Goal: Check status: Check status

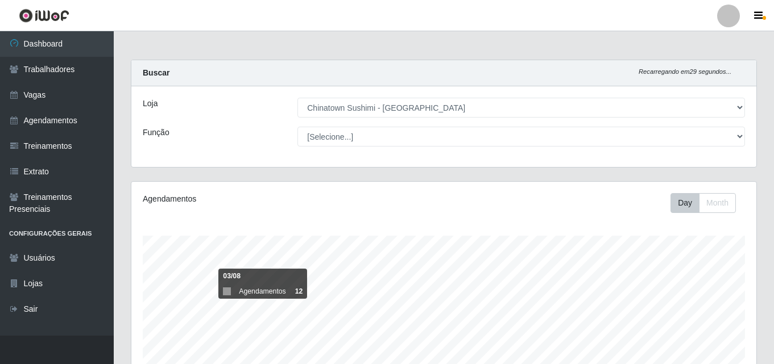
select select "357"
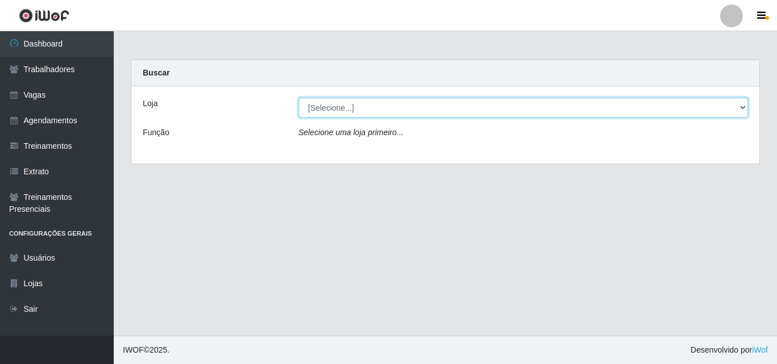
click at [380, 110] on select "[Selecione...] Chinatown Sushimi - Campina Grande" at bounding box center [523, 108] width 450 height 20
select select "357"
click at [298, 98] on select "[Selecione...] Chinatown Sushimi - Campina Grande" at bounding box center [523, 108] width 450 height 20
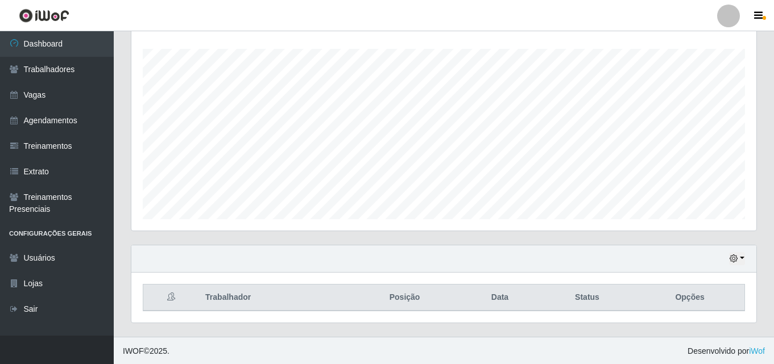
scroll to position [188, 0]
click at [742, 258] on button "button" at bounding box center [737, 257] width 16 height 13
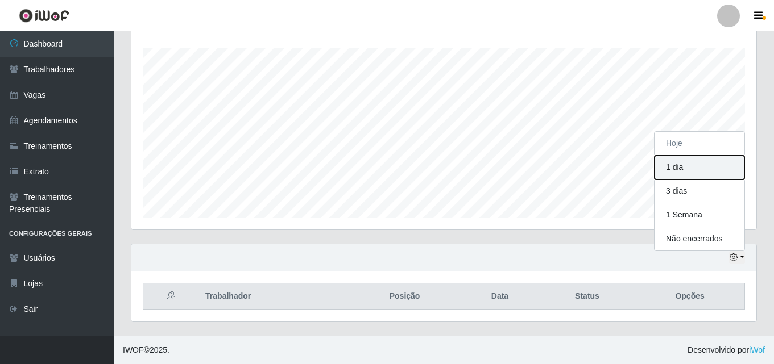
click at [702, 171] on button "1 dia" at bounding box center [699, 168] width 90 height 24
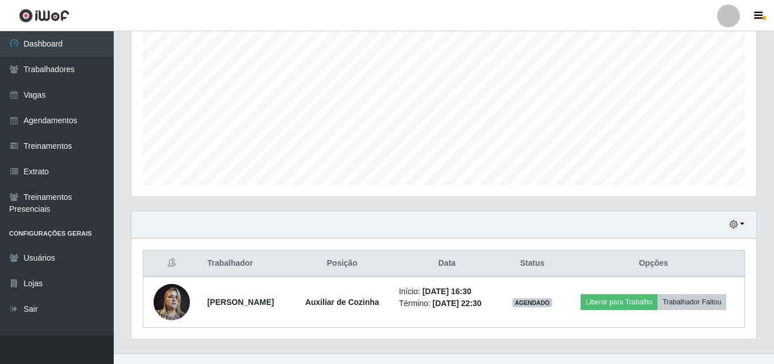
scroll to position [239, 0]
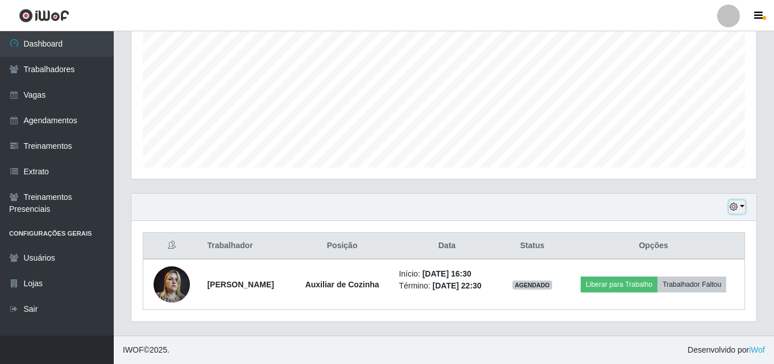
click at [742, 206] on button "button" at bounding box center [737, 207] width 16 height 13
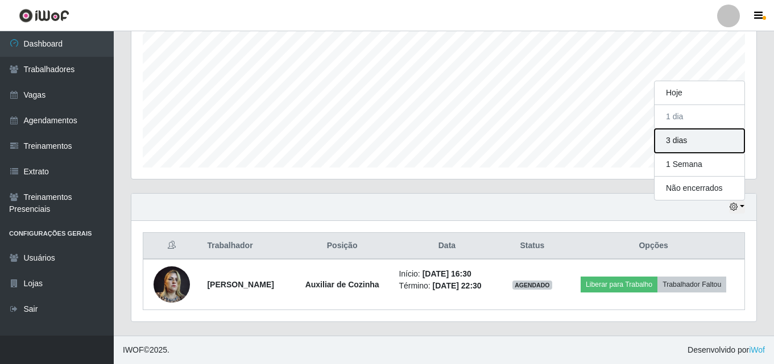
click at [704, 139] on button "3 dias" at bounding box center [699, 141] width 90 height 24
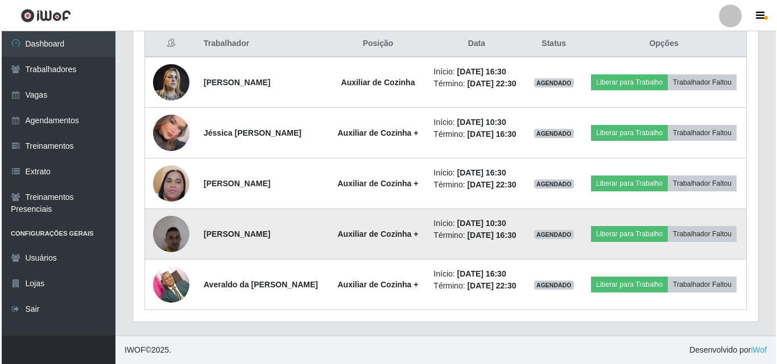
scroll to position [466, 0]
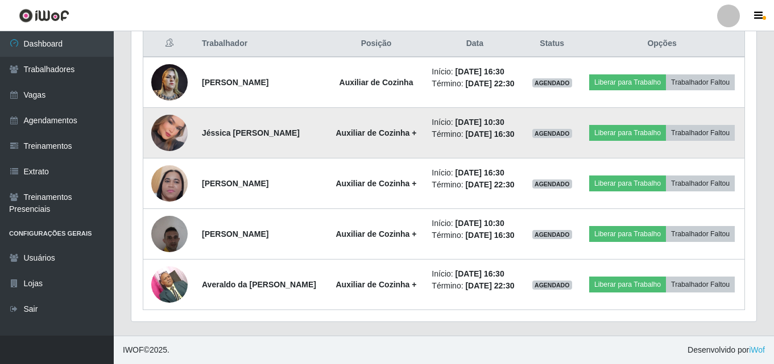
click at [168, 115] on img at bounding box center [169, 133] width 36 height 52
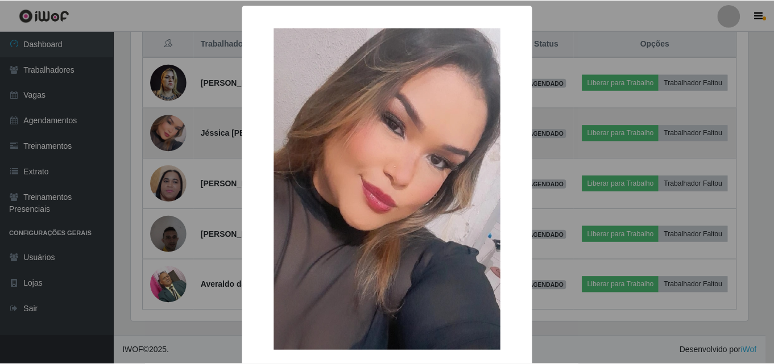
scroll to position [236, 619]
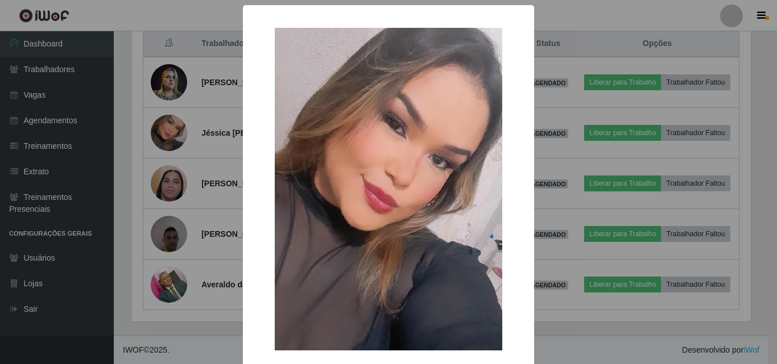
click at [136, 146] on div "× OK Cancel" at bounding box center [388, 182] width 777 height 364
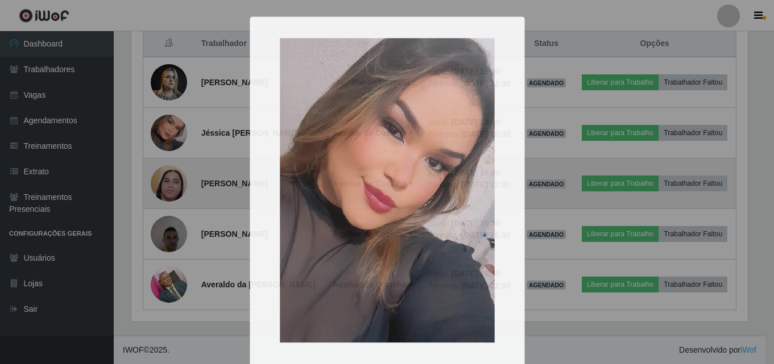
scroll to position [236, 625]
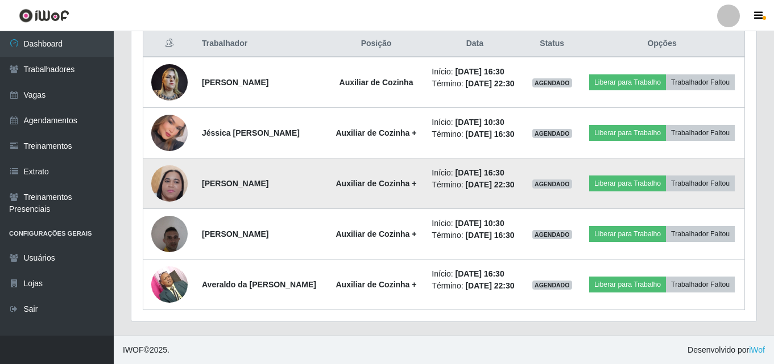
click at [171, 173] on img at bounding box center [169, 183] width 36 height 81
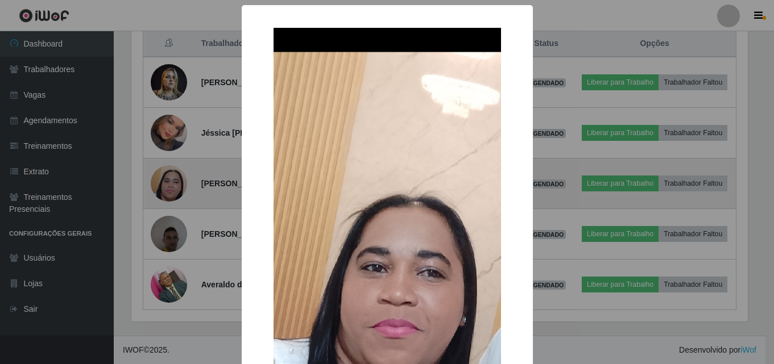
scroll to position [236, 619]
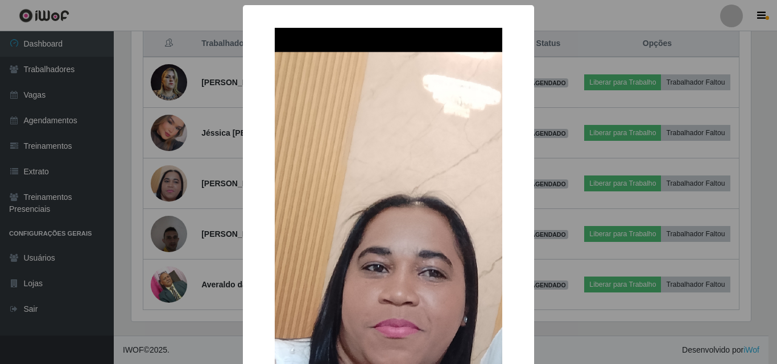
click at [146, 214] on div "× OK Cancel" at bounding box center [388, 182] width 777 height 364
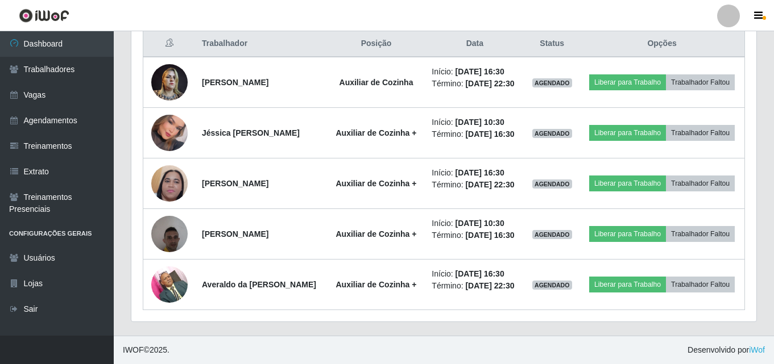
scroll to position [236, 625]
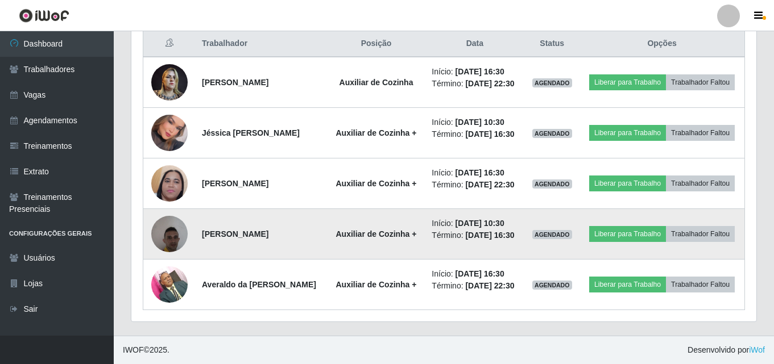
click at [157, 234] on img at bounding box center [169, 234] width 36 height 48
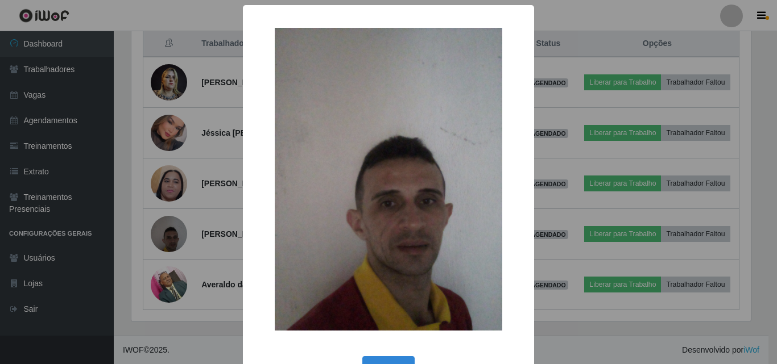
click at [139, 240] on div "× OK Cancel" at bounding box center [388, 182] width 777 height 364
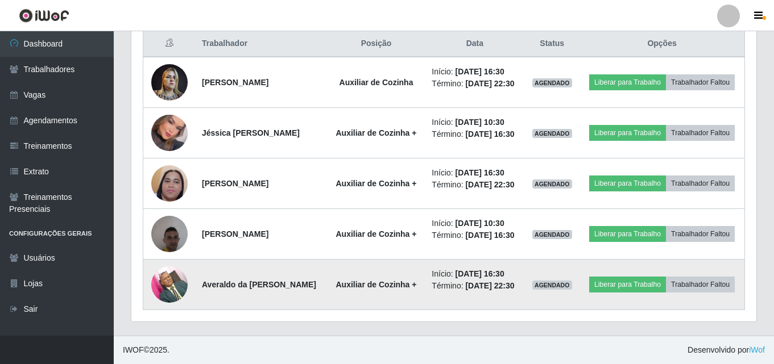
scroll to position [236, 625]
click at [167, 301] on img at bounding box center [169, 284] width 36 height 48
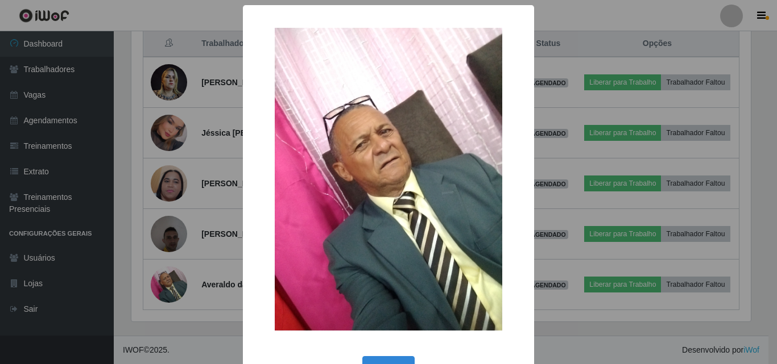
click at [130, 251] on div "× OK Cancel" at bounding box center [388, 182] width 777 height 364
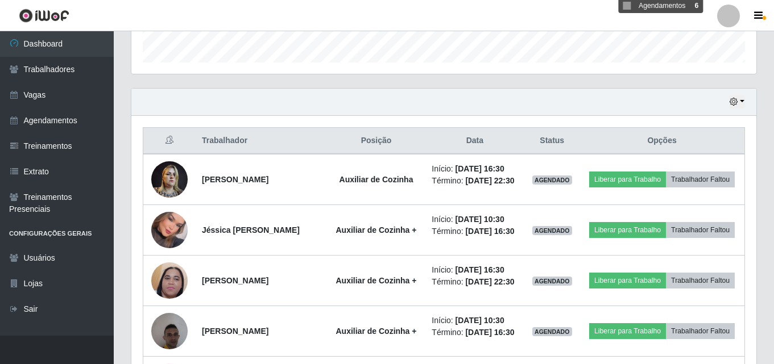
scroll to position [182, 0]
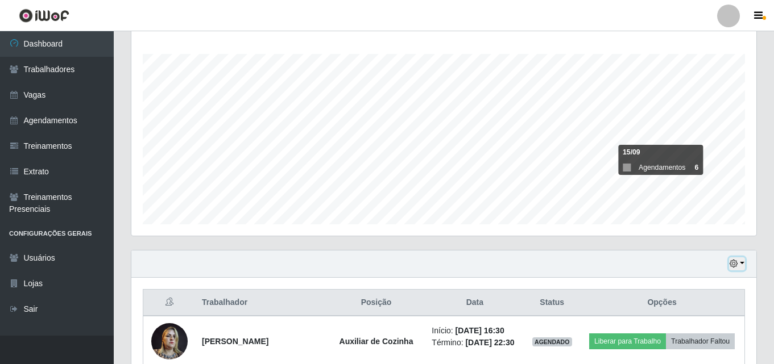
click at [738, 264] on button "button" at bounding box center [737, 264] width 16 height 13
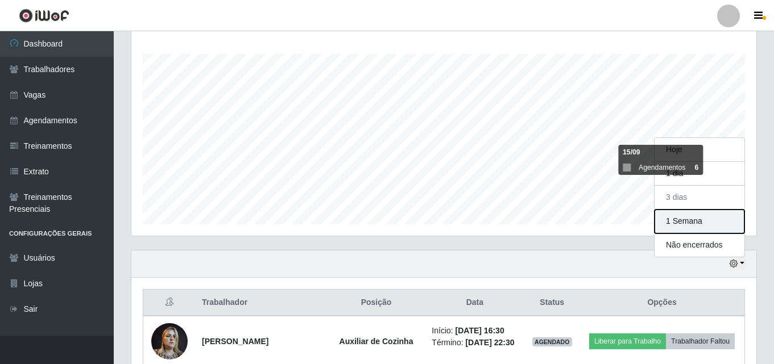
click at [685, 229] on button "1 Semana" at bounding box center [699, 222] width 90 height 24
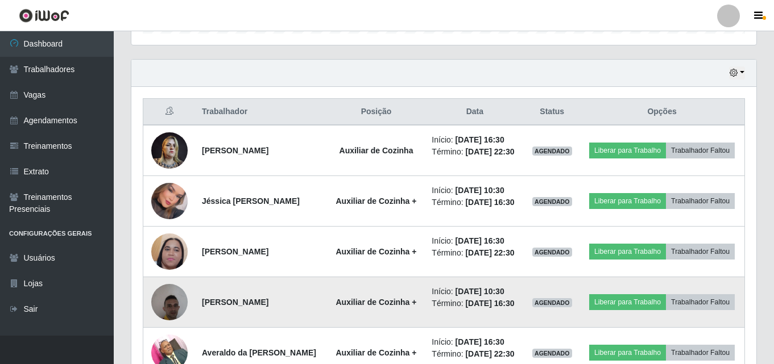
scroll to position [143, 0]
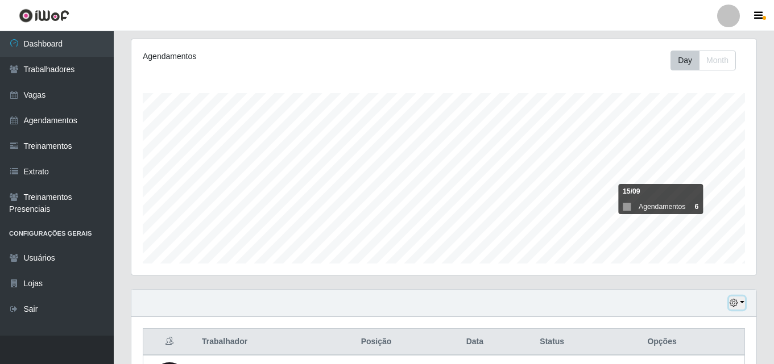
click at [741, 303] on button "button" at bounding box center [737, 303] width 16 height 13
click at [475, 284] on div "Agendamentos Day Month 15/09 Agendamentos 6" at bounding box center [443, 164] width 643 height 251
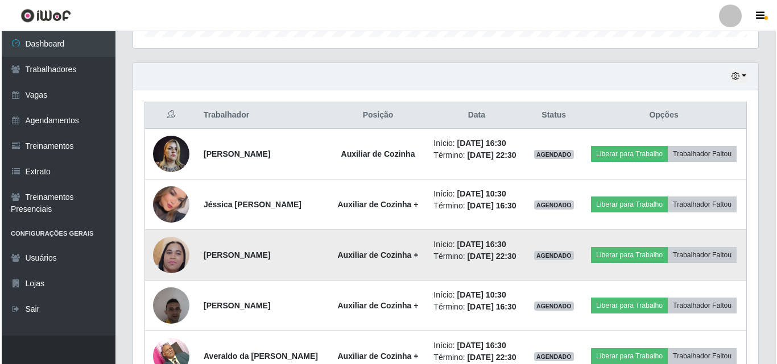
scroll to position [484, 0]
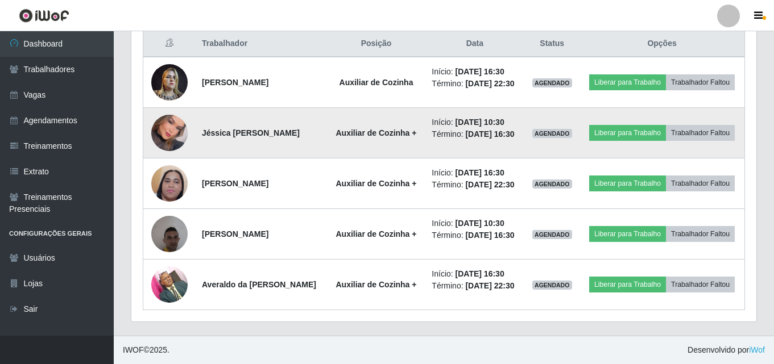
click at [163, 107] on img at bounding box center [169, 133] width 36 height 52
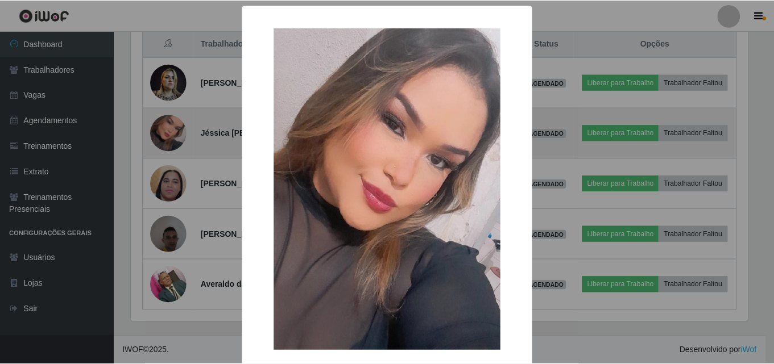
scroll to position [236, 619]
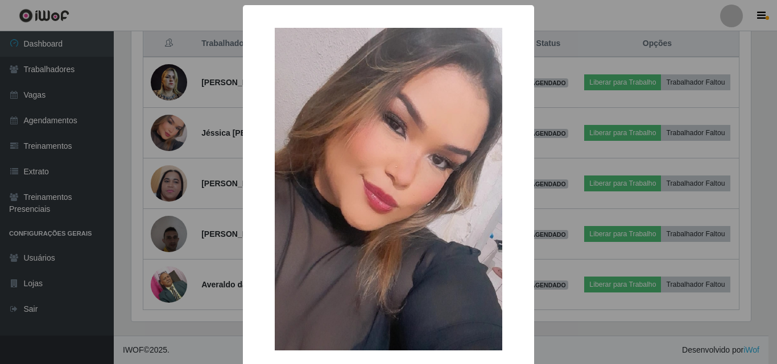
click at [123, 132] on div "× OK Cancel" at bounding box center [388, 182] width 777 height 364
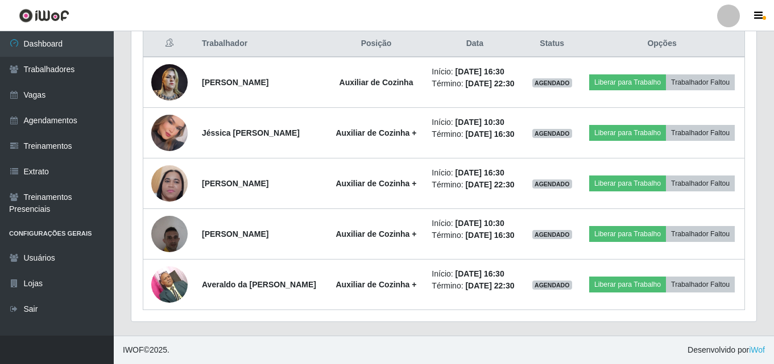
scroll to position [236, 625]
